Goal: Task Accomplishment & Management: Use online tool/utility

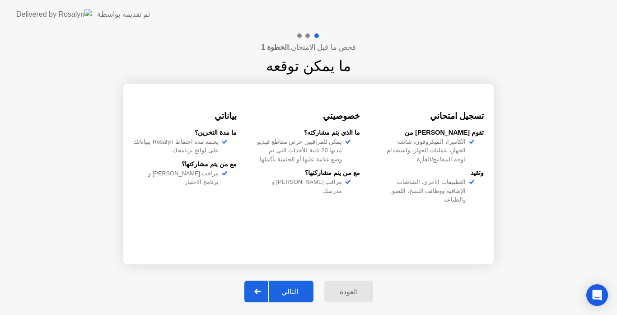
click at [293, 293] on div "التالي" at bounding box center [290, 291] width 42 height 9
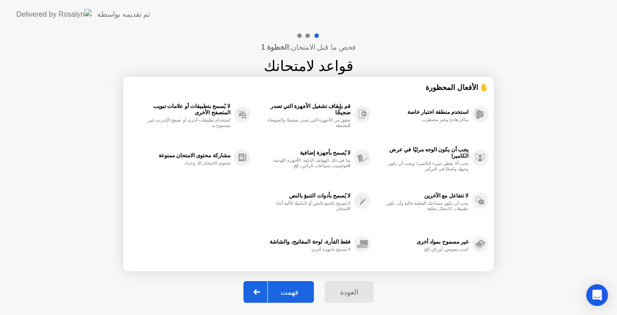
click at [293, 293] on div "فهمت" at bounding box center [289, 292] width 43 height 9
select select "Available cameras"
select select "Available speakers"
select select "Available microphones"
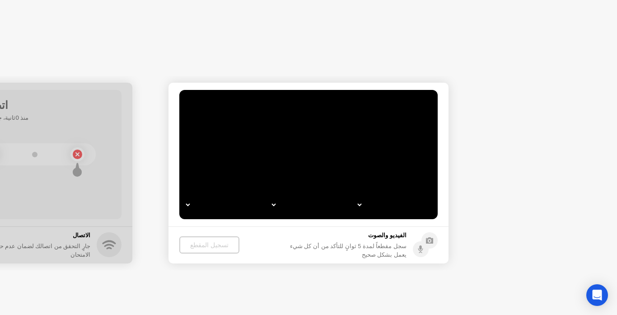
select select "*"
select select "**********"
select select "*******"
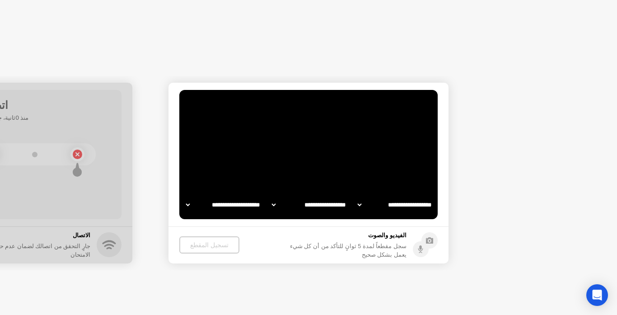
select select "*******"
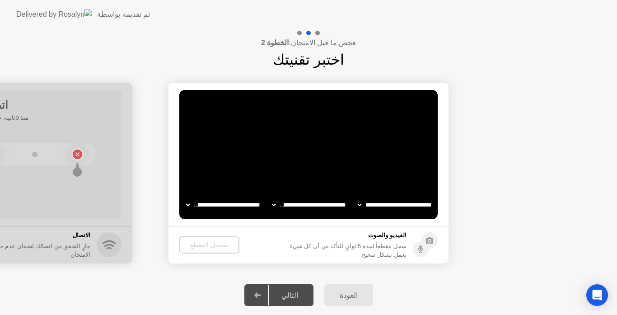
click at [291, 293] on div "التالي" at bounding box center [290, 295] width 42 height 9
click at [205, 241] on div "تسجيل المقطع" at bounding box center [209, 244] width 53 height 7
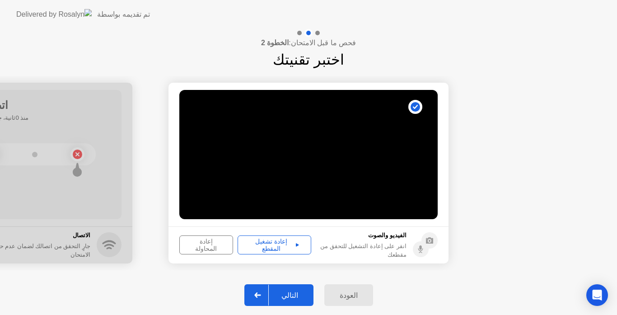
click at [277, 242] on div "إعادة تشغيل المقطع" at bounding box center [274, 245] width 67 height 14
click at [291, 244] on div "إعادة تشغيل المقطع" at bounding box center [274, 245] width 67 height 14
click at [296, 244] on icon at bounding box center [297, 245] width 3 height 5
click at [269, 244] on div "إعادة تشغيل المقطع" at bounding box center [274, 245] width 67 height 14
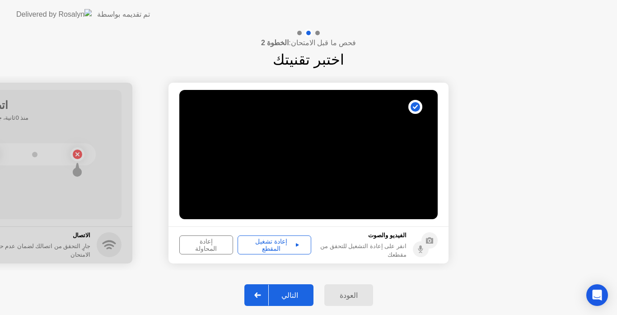
click at [269, 244] on div "إعادة تشغيل المقطع" at bounding box center [274, 245] width 67 height 14
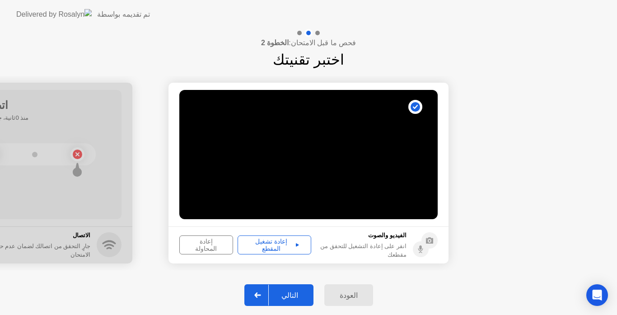
click at [269, 244] on div "إعادة تشغيل المقطع" at bounding box center [274, 245] width 67 height 14
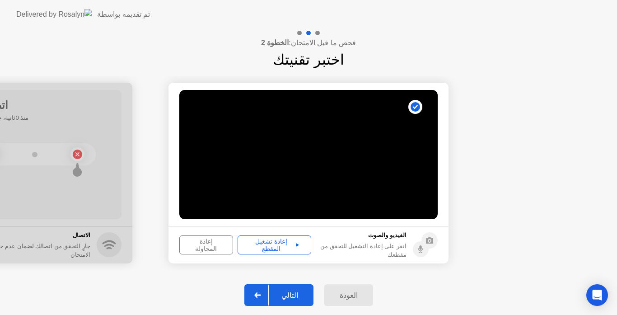
click at [269, 244] on div "إعادة تشغيل المقطع" at bounding box center [274, 245] width 67 height 14
click at [253, 242] on div "إعادة تشغيل المقطع" at bounding box center [274, 245] width 67 height 14
click at [287, 249] on div "إعادة تشغيل المقطع" at bounding box center [274, 245] width 67 height 14
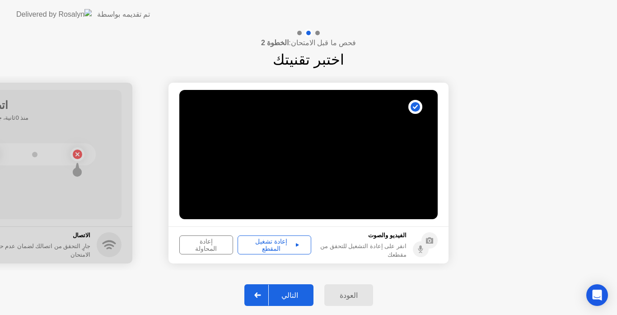
click at [290, 247] on div "إعادة تشغيل المقطع" at bounding box center [274, 245] width 67 height 14
click at [296, 245] on icon at bounding box center [297, 245] width 3 height 5
click at [276, 241] on div "إعادة تشغيل المقطع" at bounding box center [274, 245] width 67 height 14
click at [274, 247] on div "إعادة تشغيل المقطع" at bounding box center [274, 245] width 67 height 14
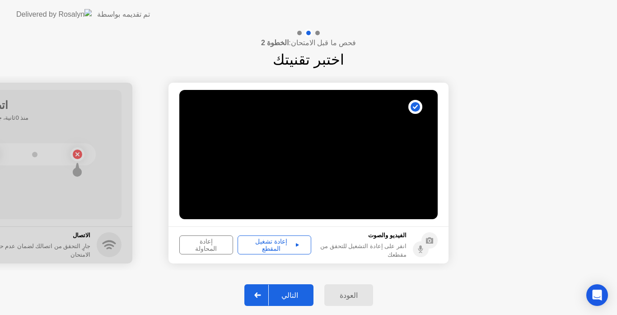
click at [274, 247] on div "إعادة تشغيل المقطع" at bounding box center [274, 245] width 67 height 14
click at [206, 238] on button "إعادة المحاولة" at bounding box center [206, 244] width 54 height 19
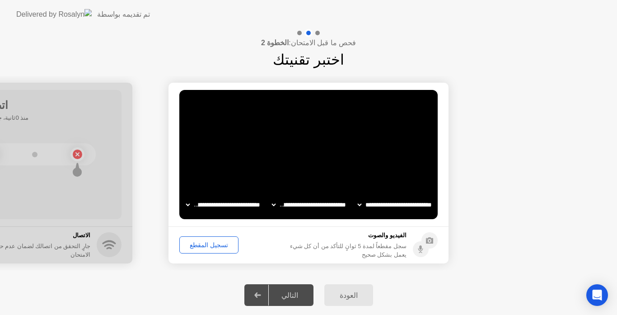
click at [211, 243] on div "تسجيل المقطع" at bounding box center [209, 244] width 53 height 7
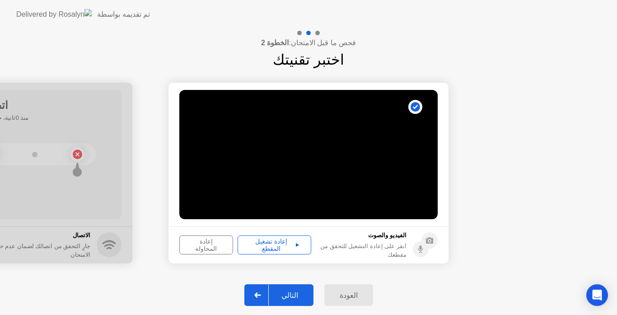
click at [296, 243] on icon at bounding box center [297, 244] width 3 height 3
click at [296, 244] on icon at bounding box center [297, 244] width 3 height 3
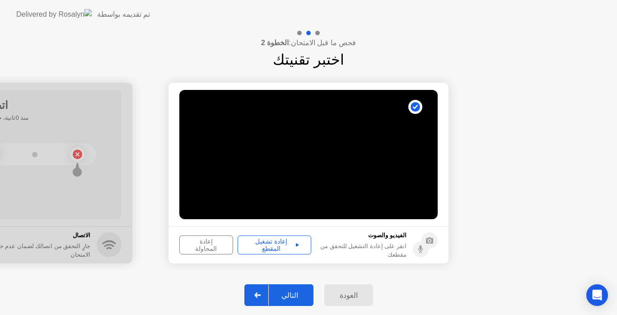
click at [296, 244] on icon at bounding box center [297, 244] width 3 height 3
click at [272, 240] on div "إعادة تشغيل المقطع" at bounding box center [274, 245] width 67 height 14
click at [267, 248] on div "إعادة تشغيل المقطع" at bounding box center [274, 245] width 67 height 14
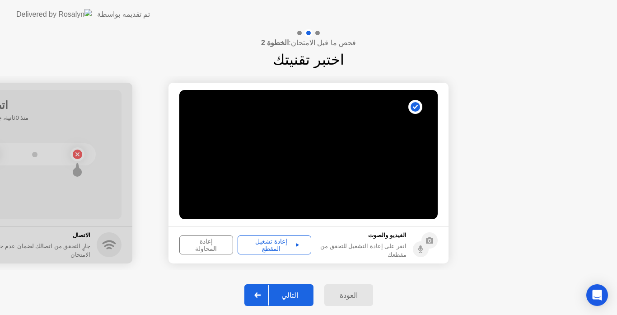
click at [267, 248] on div "إعادة تشغيل المقطع" at bounding box center [274, 245] width 67 height 14
drag, startPoint x: 294, startPoint y: 244, endPoint x: 322, endPoint y: 258, distance: 31.5
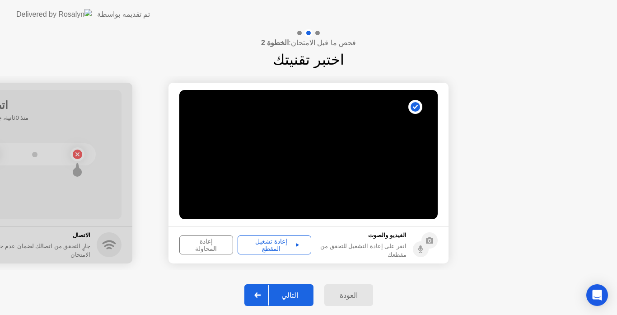
click at [322, 258] on footer "الفيديو والصوت انقر على إعادة التشغيل للتحقق من مقطعك إعادة تشغيل المقطع إعادة …" at bounding box center [309, 244] width 280 height 37
click at [296, 247] on icon at bounding box center [297, 245] width 3 height 5
click at [275, 244] on div "إعادة تشغيل المقطع" at bounding box center [274, 245] width 67 height 14
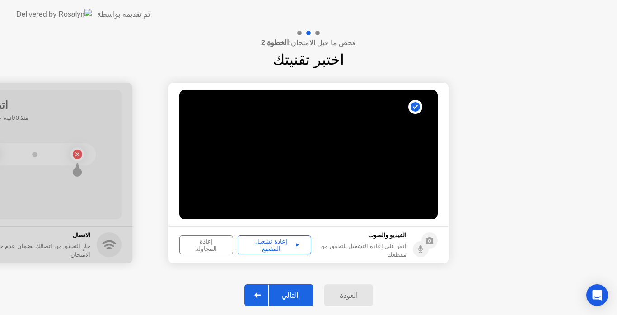
click at [275, 244] on div "إعادة تشغيل المقطع" at bounding box center [274, 245] width 67 height 14
click at [290, 244] on div "إعادة تشغيل المقطع" at bounding box center [274, 245] width 67 height 14
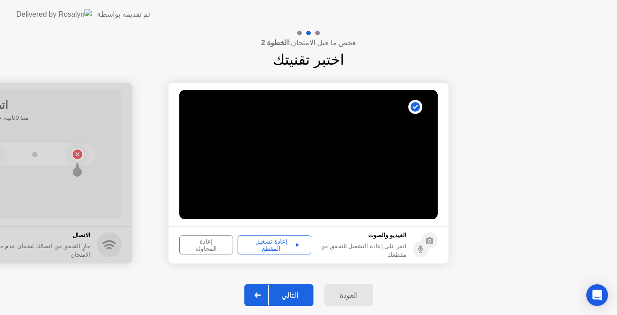
click at [290, 244] on div "إعادة تشغيل المقطع" at bounding box center [274, 245] width 67 height 14
click at [293, 244] on div "إعادة تشغيل المقطع" at bounding box center [274, 245] width 67 height 14
click at [210, 244] on div "إعادة المحاولة" at bounding box center [206, 245] width 47 height 14
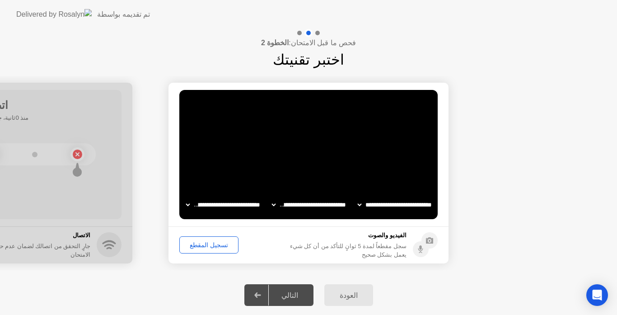
click at [210, 244] on div "تسجيل المقطع" at bounding box center [209, 244] width 53 height 7
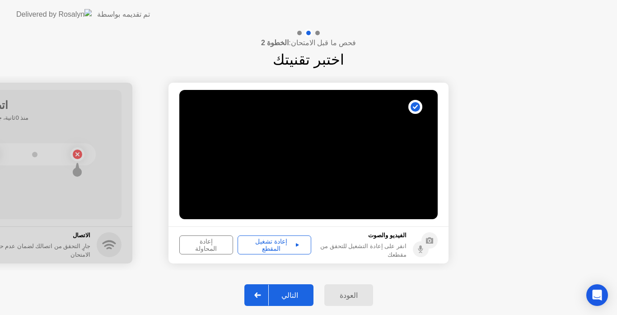
click at [286, 243] on div "إعادة تشغيل المقطع" at bounding box center [274, 245] width 67 height 14
click at [296, 241] on div "إعادة تشغيل المقطع" at bounding box center [274, 245] width 67 height 14
click at [296, 244] on icon at bounding box center [297, 245] width 3 height 5
click at [277, 244] on div "إعادة تشغيل المقطع" at bounding box center [274, 245] width 67 height 14
click at [421, 249] on icon at bounding box center [420, 247] width 2 height 5
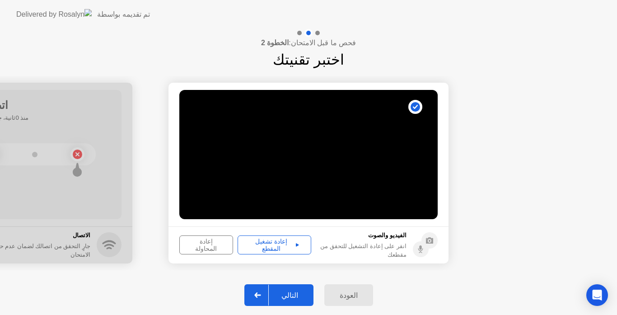
click at [421, 249] on icon at bounding box center [420, 247] width 2 height 5
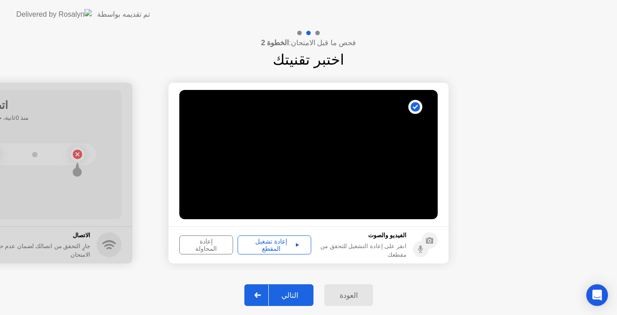
click at [421, 249] on icon at bounding box center [420, 247] width 2 height 5
drag, startPoint x: 421, startPoint y: 249, endPoint x: 383, endPoint y: 250, distance: 37.5
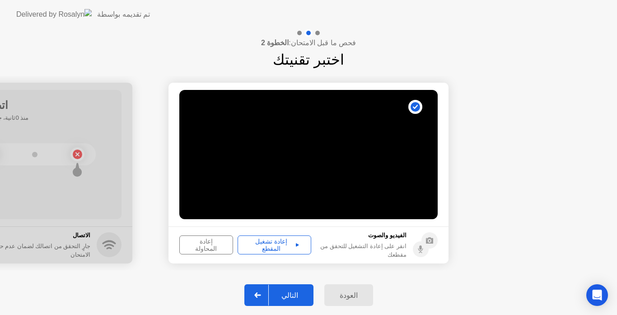
click at [383, 250] on div "الفيديو والصوت انقر على إعادة التشغيل للتحقق من مقطعك" at bounding box center [377, 245] width 122 height 28
click at [383, 250] on div "انقر على إعادة التشغيل للتحقق من مقطعك" at bounding box center [361, 250] width 91 height 17
drag, startPoint x: 383, startPoint y: 250, endPoint x: 269, endPoint y: 308, distance: 127.5
click at [269, 308] on div "**********" at bounding box center [308, 172] width 617 height 286
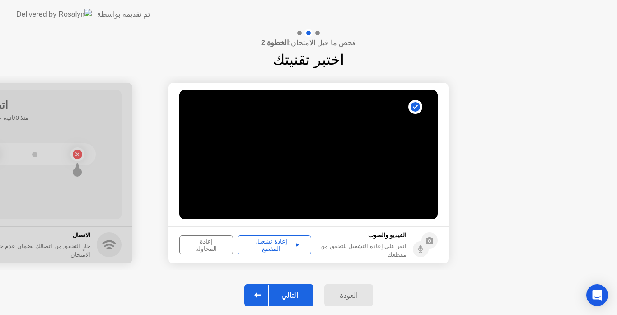
click at [289, 244] on div "إعادة تشغيل المقطع" at bounding box center [274, 245] width 67 height 14
click at [207, 245] on div "إعادة المحاولة" at bounding box center [206, 245] width 47 height 14
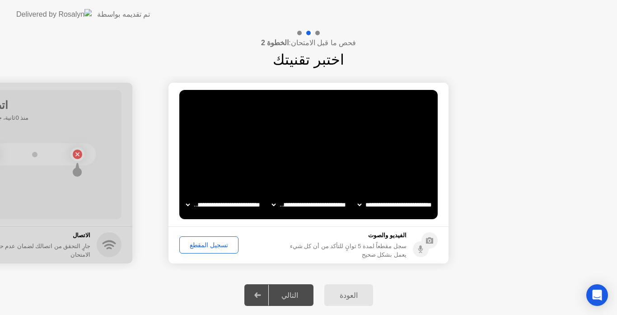
click at [207, 245] on div "تسجيل المقطع" at bounding box center [209, 244] width 53 height 7
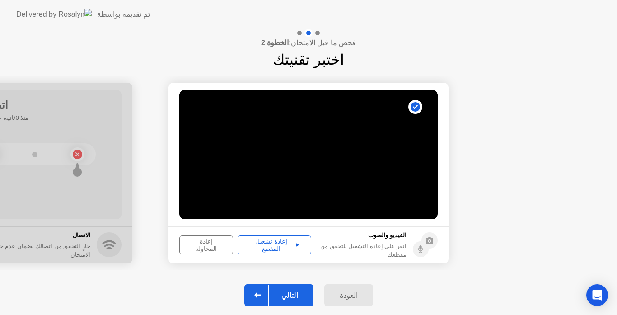
click at [282, 240] on div "إعادة تشغيل المقطع" at bounding box center [274, 245] width 67 height 14
click at [291, 244] on div "إعادة تشغيل المقطع" at bounding box center [274, 245] width 67 height 14
click at [195, 244] on div "إعادة المحاولة" at bounding box center [206, 245] width 47 height 14
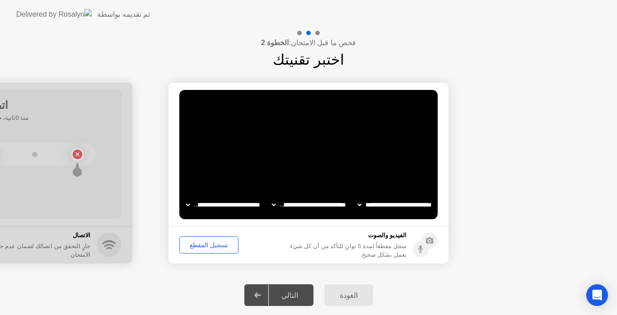
click at [195, 244] on div "تسجيل المقطع" at bounding box center [209, 244] width 53 height 7
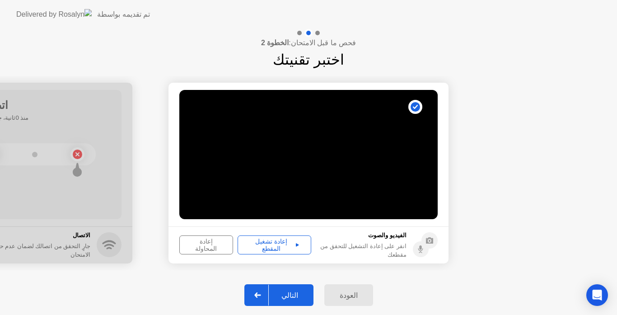
click at [296, 244] on icon at bounding box center [297, 245] width 3 height 5
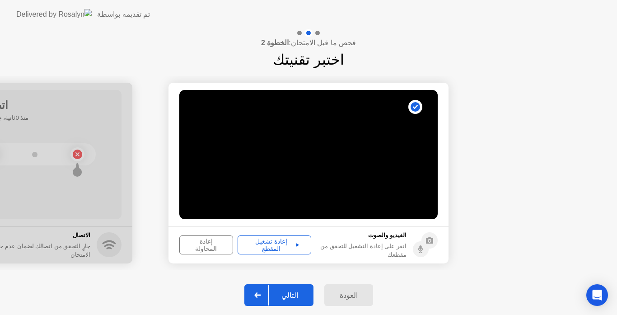
click at [296, 244] on icon at bounding box center [297, 245] width 3 height 5
click at [270, 240] on div "إعادة تشغيل المقطع" at bounding box center [274, 245] width 67 height 14
click at [270, 242] on div "إعادة تشغيل المقطع" at bounding box center [274, 245] width 67 height 14
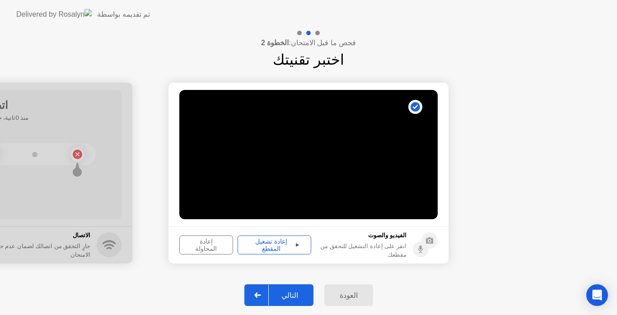
click at [270, 242] on div "إعادة تشغيل المقطع" at bounding box center [274, 245] width 67 height 14
click at [563, 52] on div "فحص ما قبل الامتحان: الخطوة 2 اختبر تقنيتك" at bounding box center [308, 50] width 617 height 42
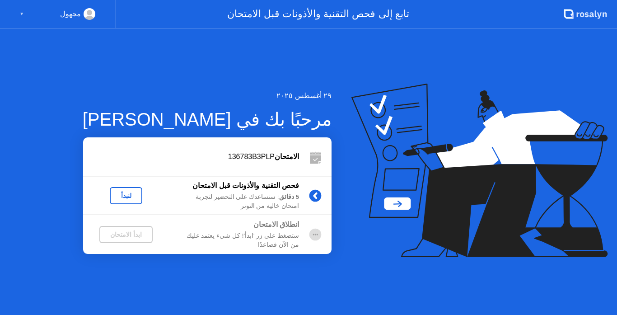
click at [134, 197] on div "لنبدأ" at bounding box center [125, 195] width 25 height 7
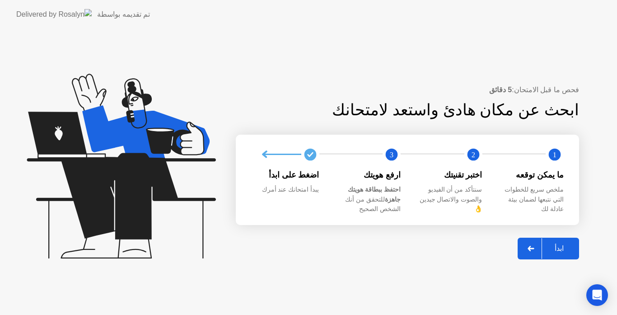
click at [533, 240] on div at bounding box center [532, 248] width 22 height 21
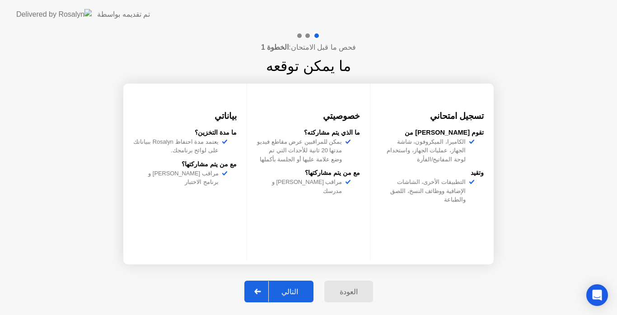
click at [290, 296] on div "التالي" at bounding box center [290, 291] width 42 height 9
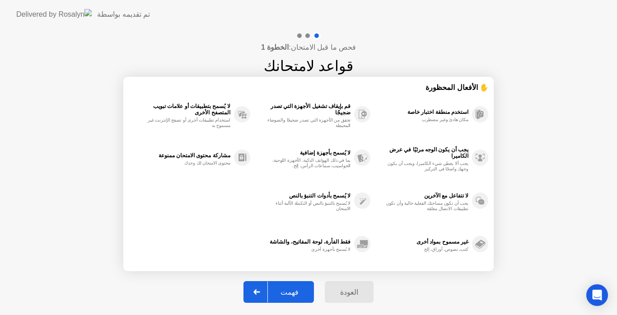
click at [290, 296] on div "فهمت" at bounding box center [289, 292] width 43 height 9
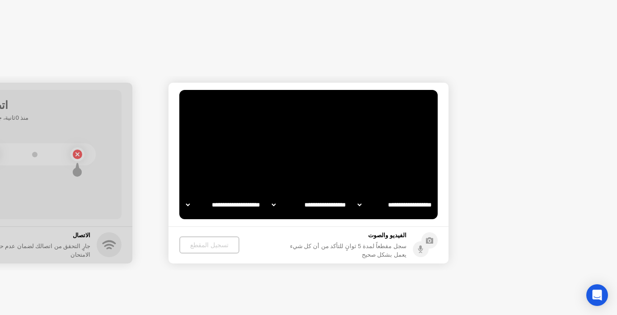
select select "**********"
select select "*******"
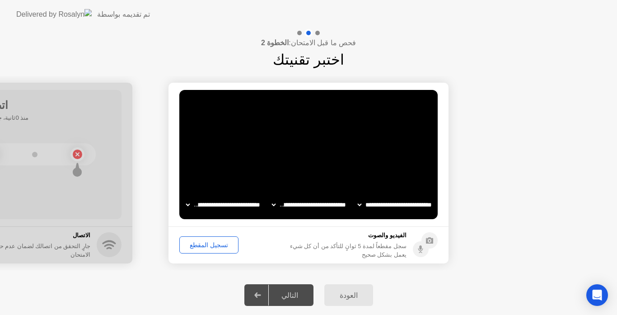
click at [207, 244] on div "تسجيل المقطع" at bounding box center [209, 244] width 53 height 7
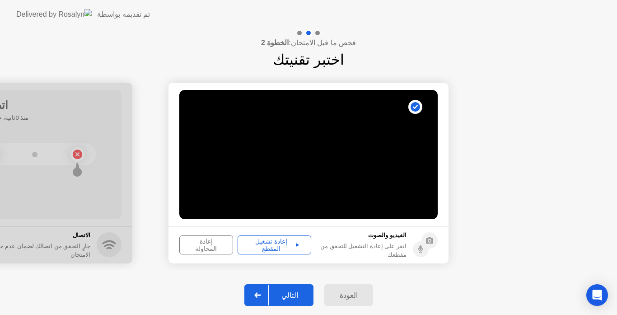
click at [292, 241] on div "إعادة تشغيل المقطع" at bounding box center [274, 245] width 67 height 14
click at [274, 244] on div "إعادة تشغيل المقطع" at bounding box center [274, 245] width 67 height 14
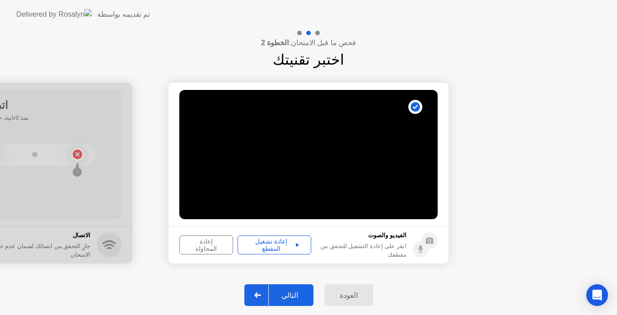
click at [274, 244] on div "إعادة تشغيل المقطع" at bounding box center [274, 245] width 67 height 14
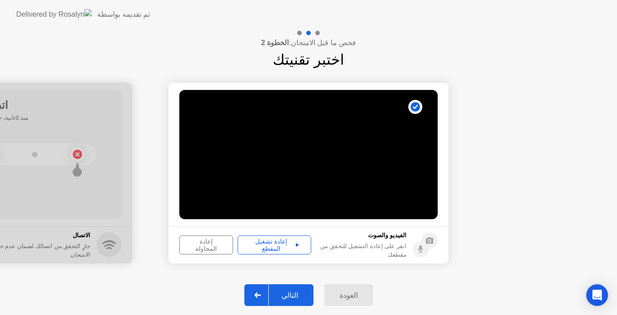
click at [274, 244] on div "إعادة تشغيل المقطع" at bounding box center [274, 245] width 67 height 14
click at [274, 245] on div "إعادة تشغيل المقطع" at bounding box center [274, 245] width 67 height 14
click at [274, 247] on div "إعادة تشغيل المقطع" at bounding box center [274, 245] width 67 height 14
click at [275, 250] on button "إعادة تشغيل المقطع" at bounding box center [275, 244] width 74 height 19
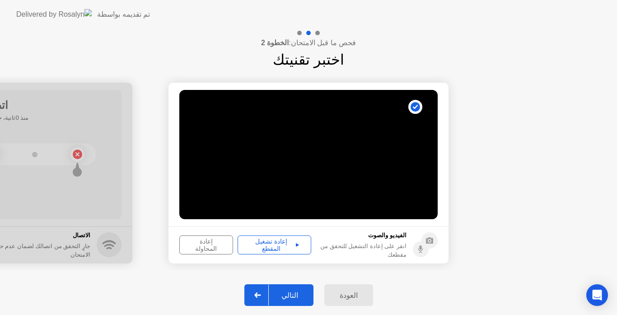
click at [283, 243] on div "إعادة تشغيل المقطع" at bounding box center [274, 245] width 67 height 14
click at [420, 251] on icon at bounding box center [420, 251] width 5 height 5
click at [281, 246] on div "إعادة تشغيل المقطع" at bounding box center [274, 245] width 67 height 14
